Goal: Task Accomplishment & Management: Manage account settings

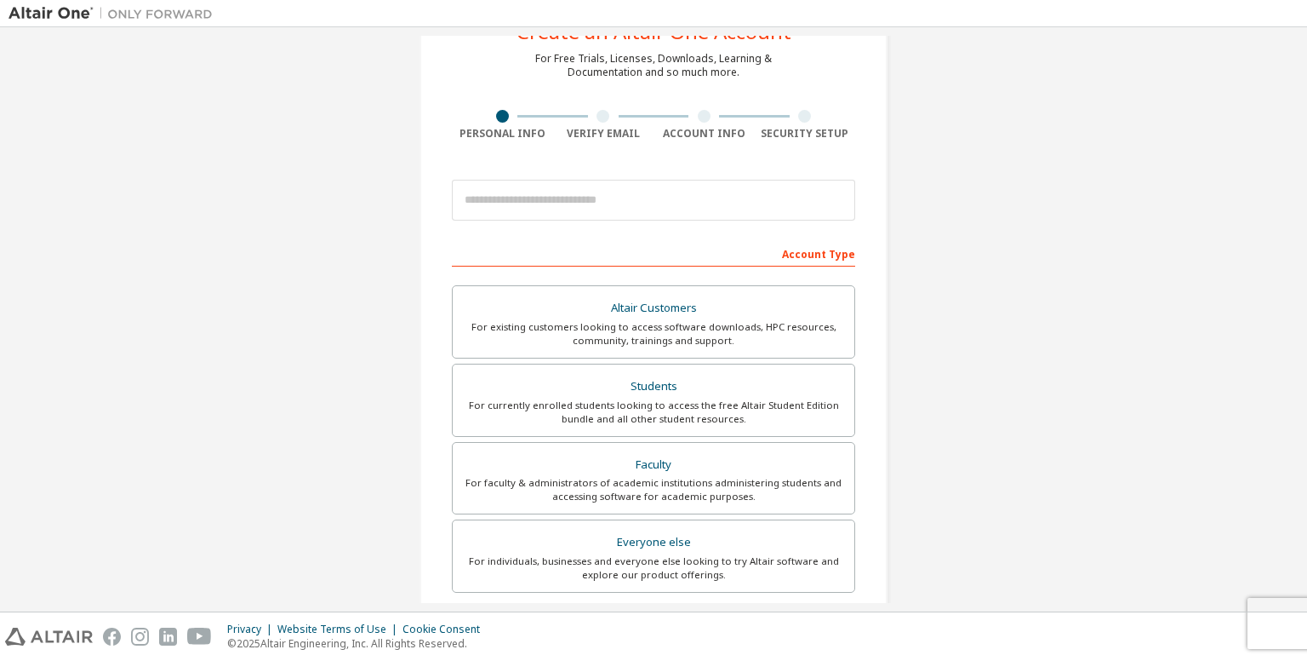
scroll to position [84, 0]
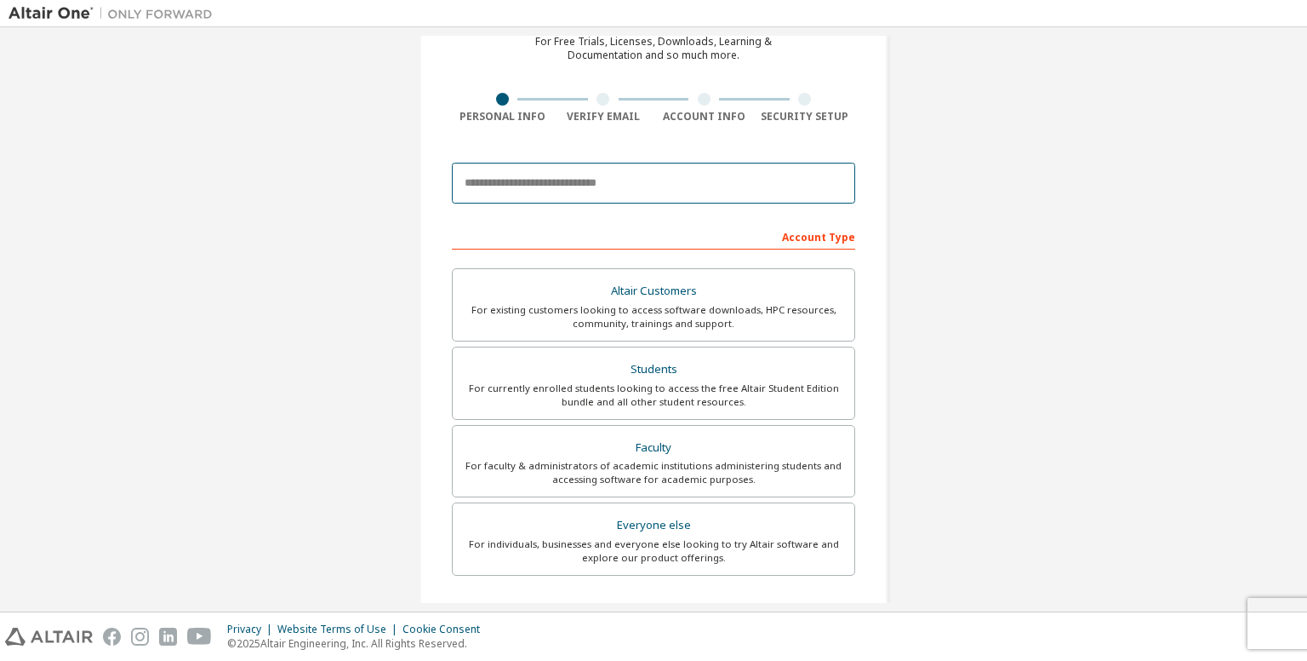
click at [588, 186] on input "email" at bounding box center [653, 183] width 403 height 41
type input "**********"
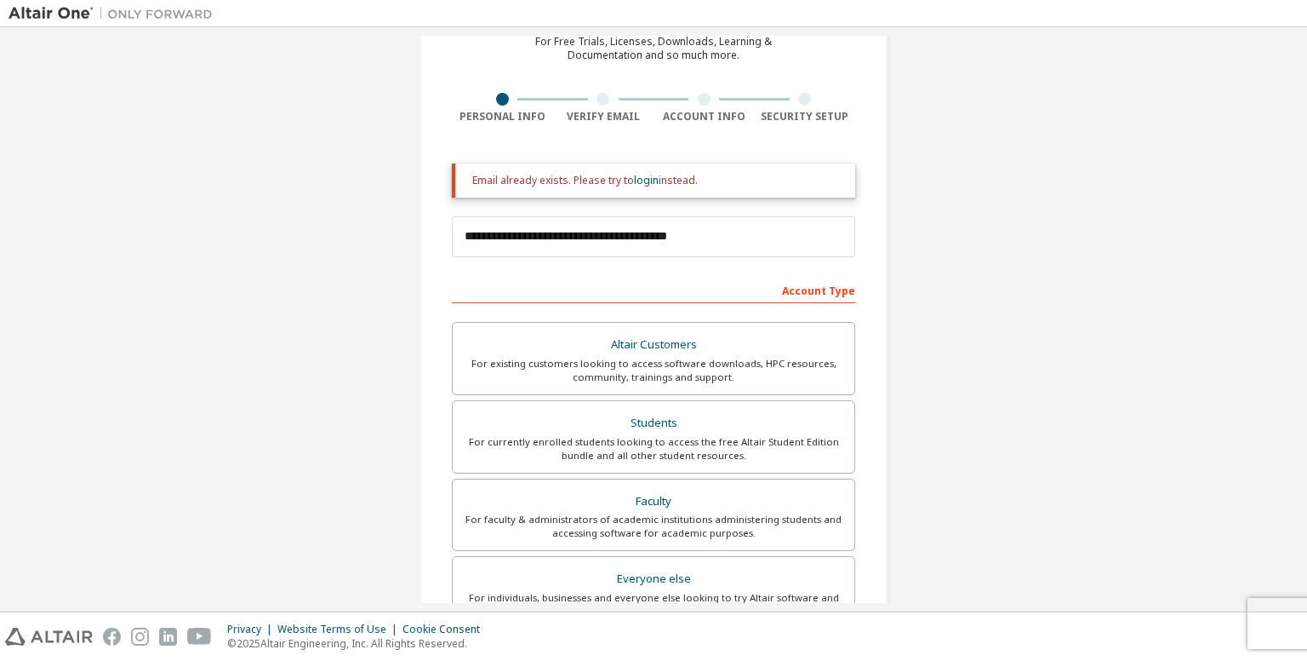
click at [609, 187] on div "Email already exists. Please try to login instead." at bounding box center [653, 180] width 403 height 34
click at [603, 222] on input "**********" at bounding box center [653, 236] width 403 height 41
click at [649, 178] on link "login" at bounding box center [646, 180] width 25 height 14
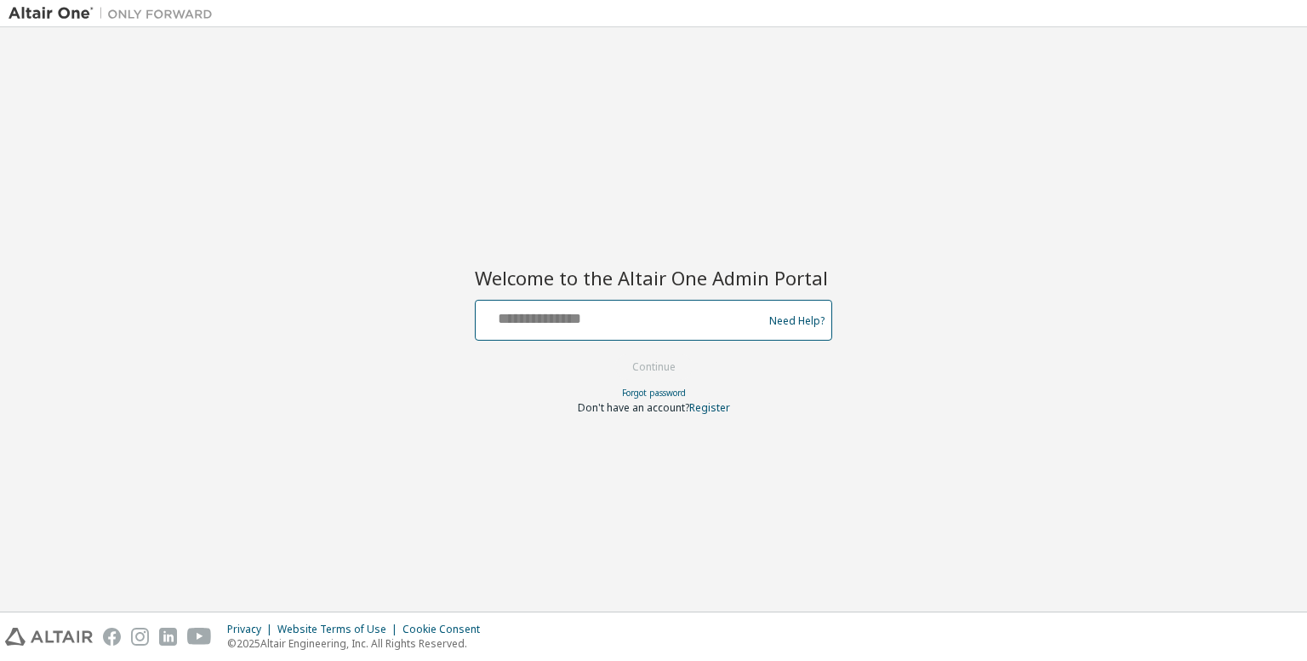
click at [626, 322] on input "text" at bounding box center [622, 316] width 278 height 25
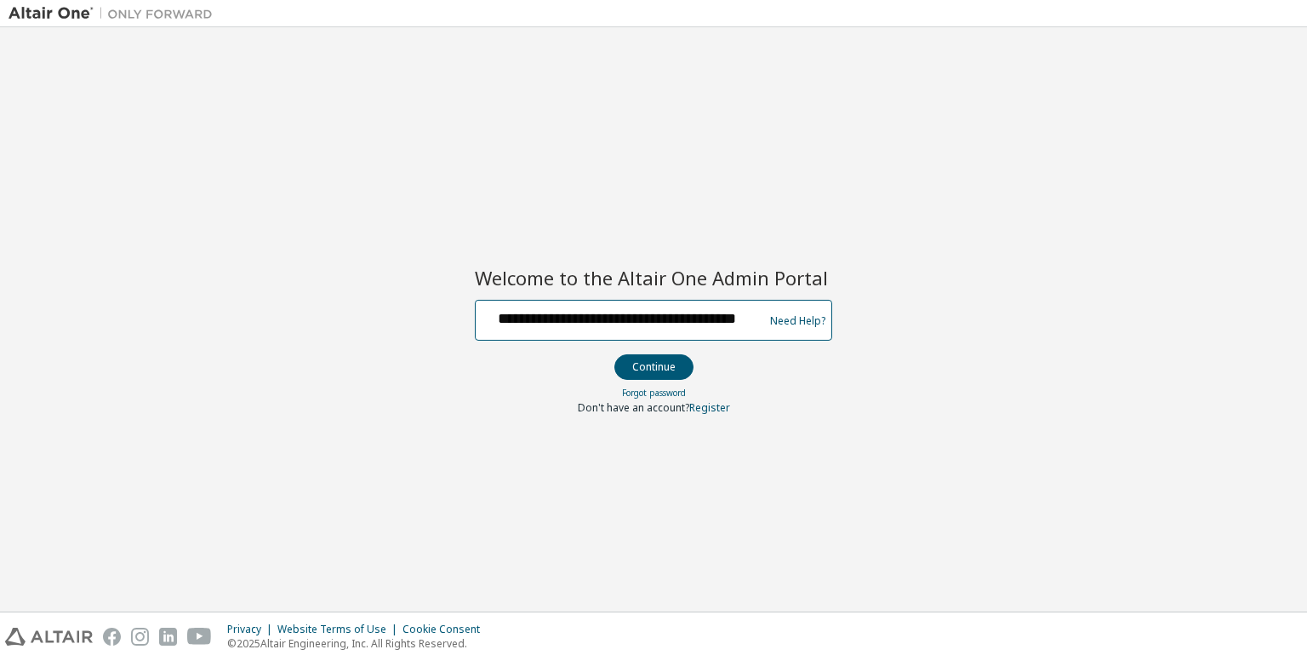
scroll to position [0, 31]
type input "**********"
click at [615, 354] on button "Continue" at bounding box center [654, 367] width 79 height 26
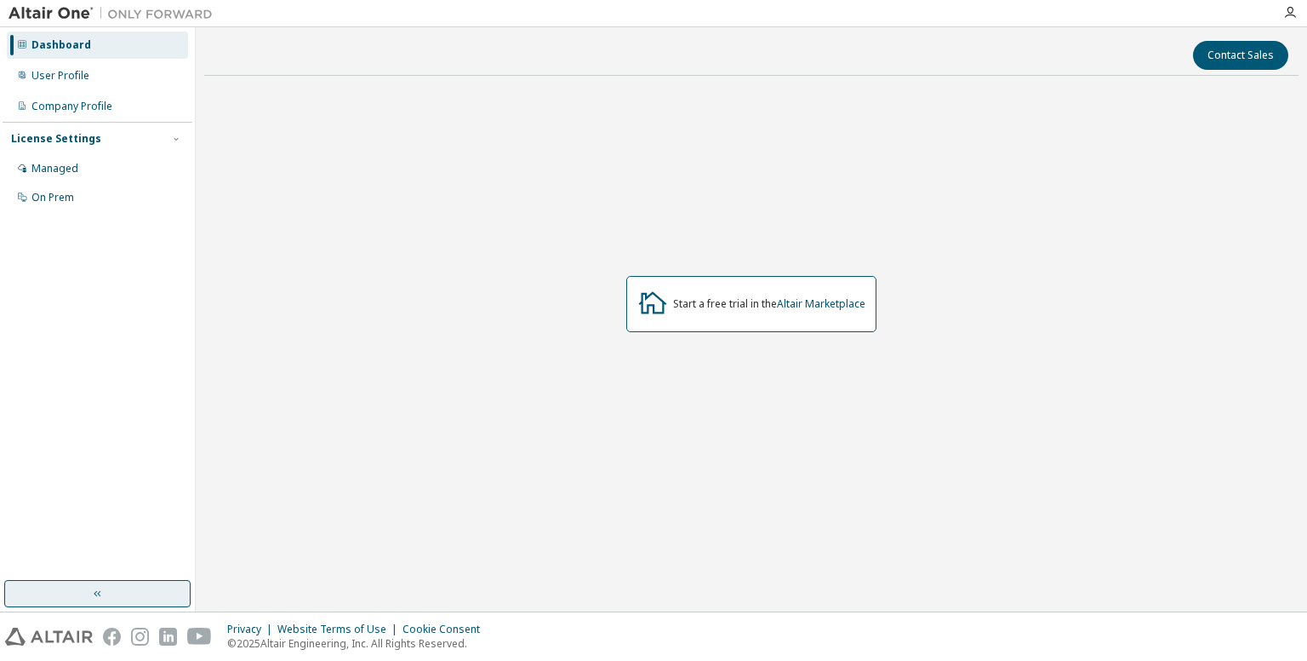
click at [95, 600] on icon "button" at bounding box center [98, 593] width 14 height 14
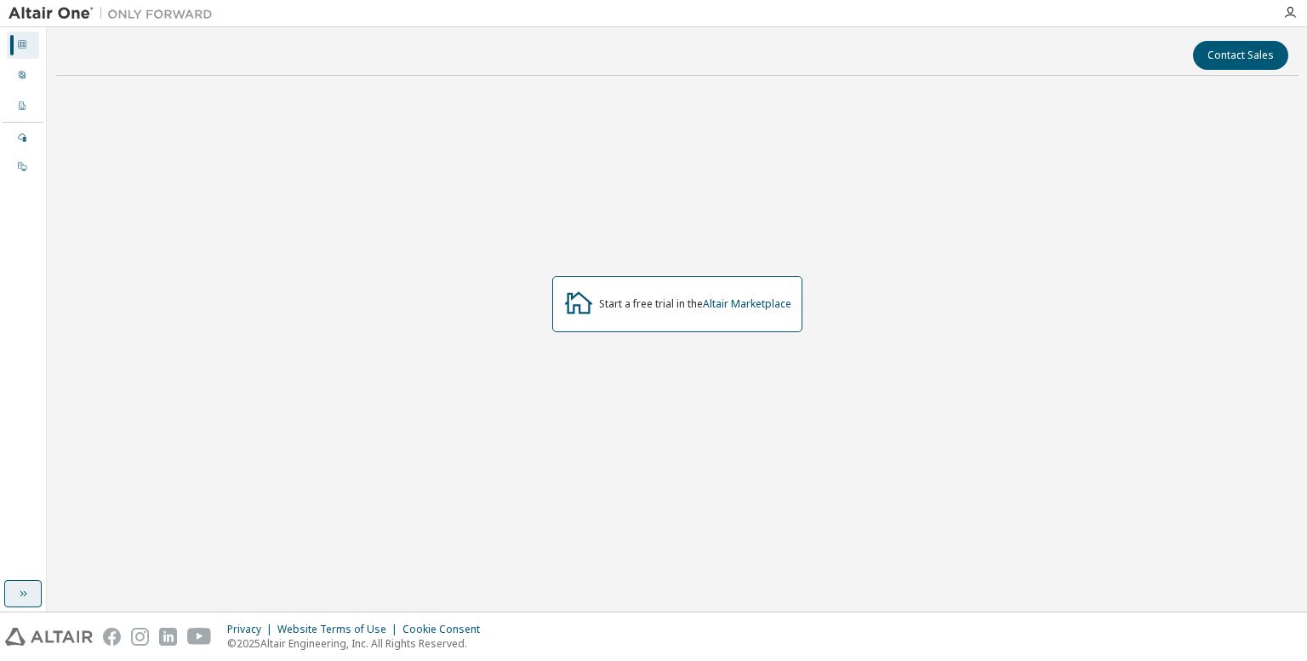
click at [22, 587] on icon "button" at bounding box center [23, 593] width 14 height 14
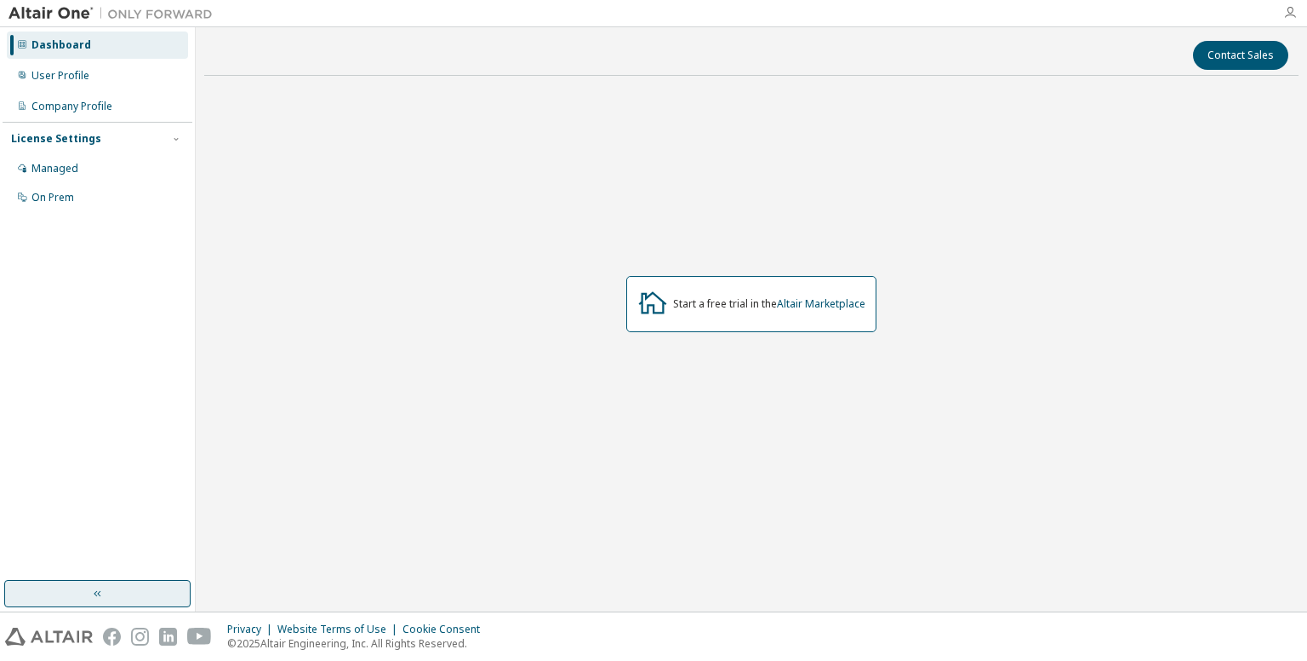
drag, startPoint x: 1286, startPoint y: 1, endPoint x: 1287, endPoint y: 16, distance: 15.3
click at [1287, 16] on div at bounding box center [1290, 13] width 34 height 26
click at [1287, 16] on icon "button" at bounding box center [1291, 13] width 14 height 14
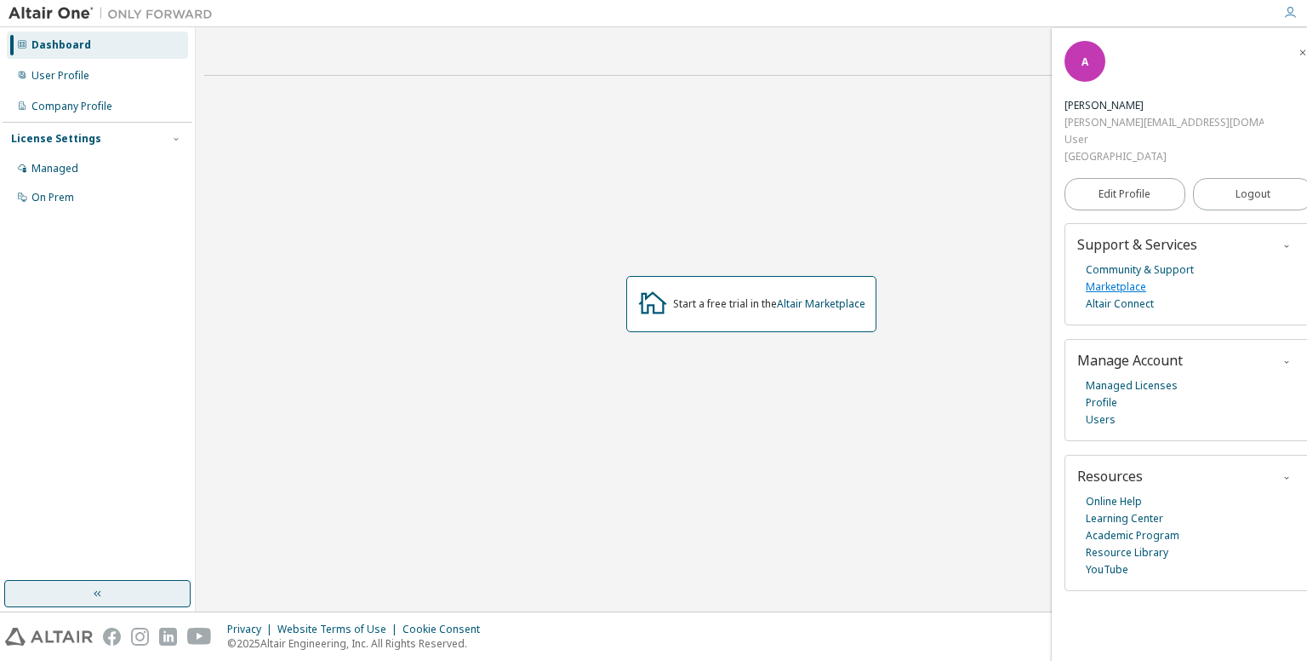
click at [1123, 289] on link "Marketplace" at bounding box center [1116, 286] width 60 height 17
